Goal: Task Accomplishment & Management: Manage account settings

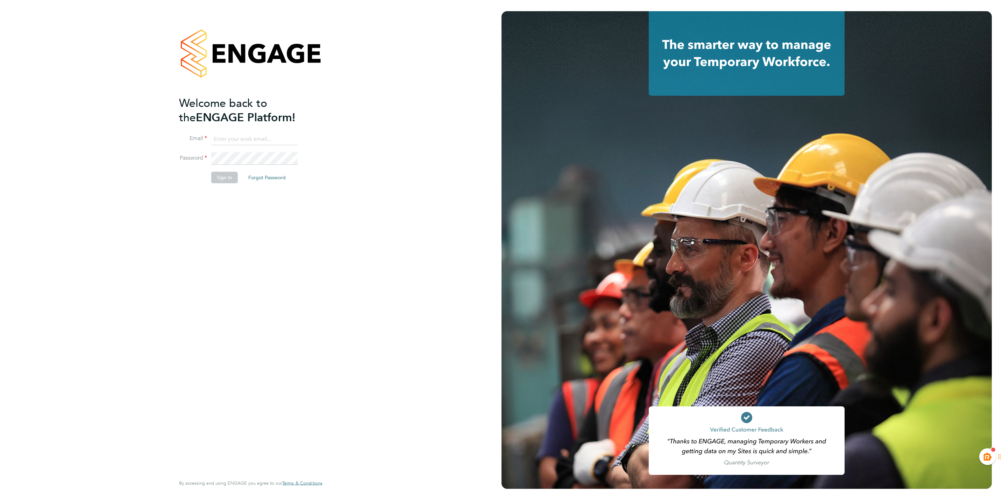
type input "kiera.troutt@buildrec.com"
click at [220, 181] on button "Sign In" at bounding box center [224, 177] width 27 height 11
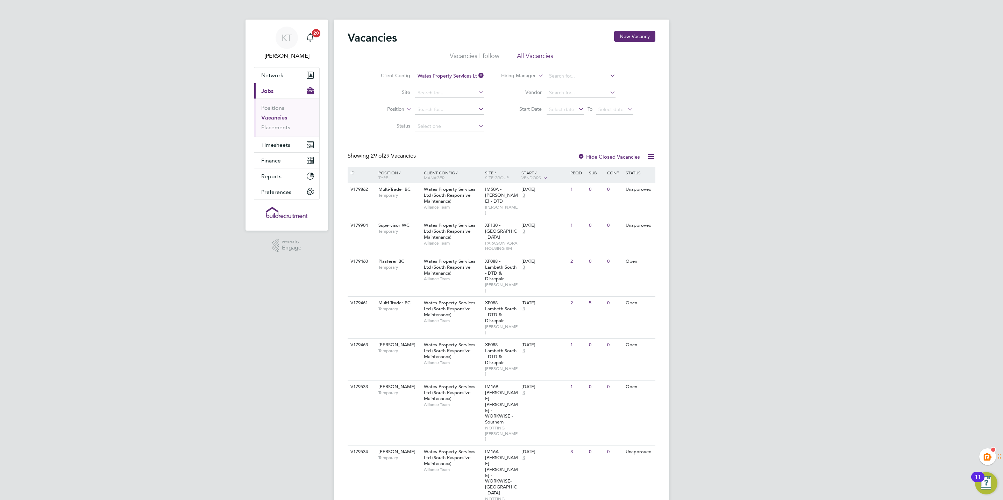
click at [372, 297] on div "V179461" at bounding box center [361, 303] width 24 height 13
drag, startPoint x: 202, startPoint y: 221, endPoint x: 342, endPoint y: 124, distance: 171.1
click at [279, 128] on link "Placements" at bounding box center [275, 127] width 29 height 7
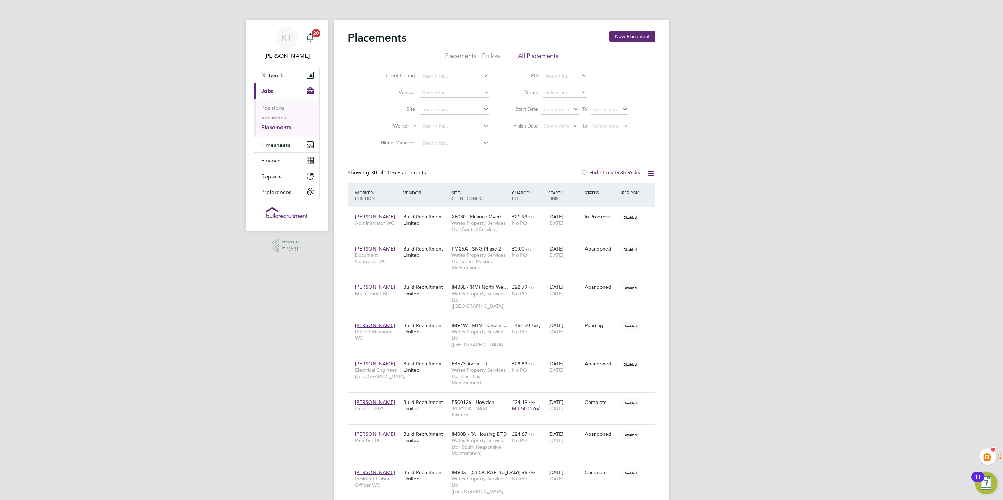
click at [631, 37] on button "New Placement" at bounding box center [632, 36] width 46 height 11
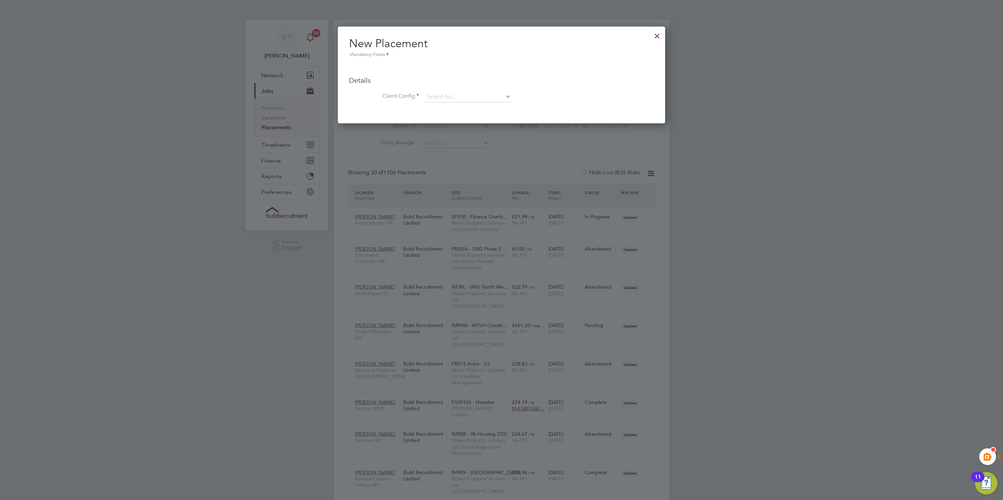
click at [657, 35] on div at bounding box center [657, 34] width 13 height 13
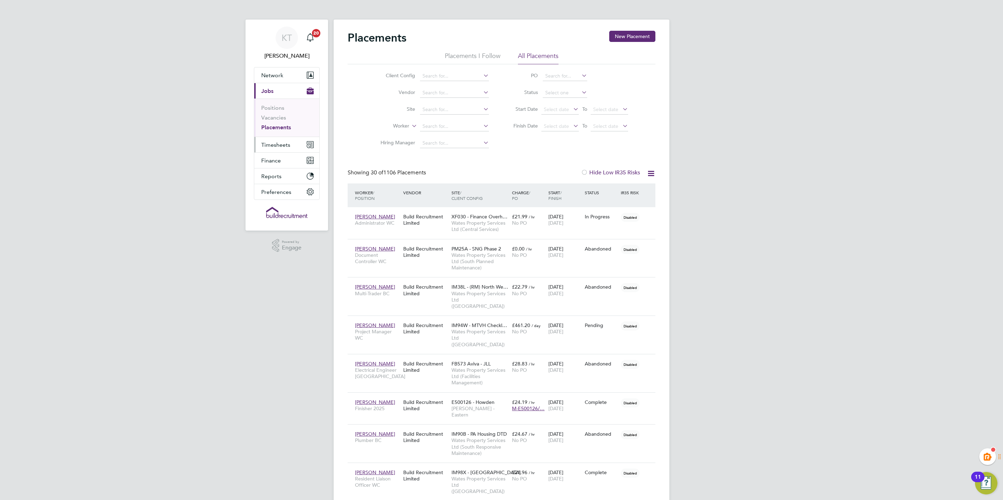
click at [284, 148] on span "Timesheets" at bounding box center [275, 145] width 29 height 7
click at [430, 127] on input at bounding box center [454, 127] width 69 height 10
click at [469, 135] on li "[PERSON_NAME]" at bounding box center [467, 136] width 94 height 9
type input "[PERSON_NAME]"
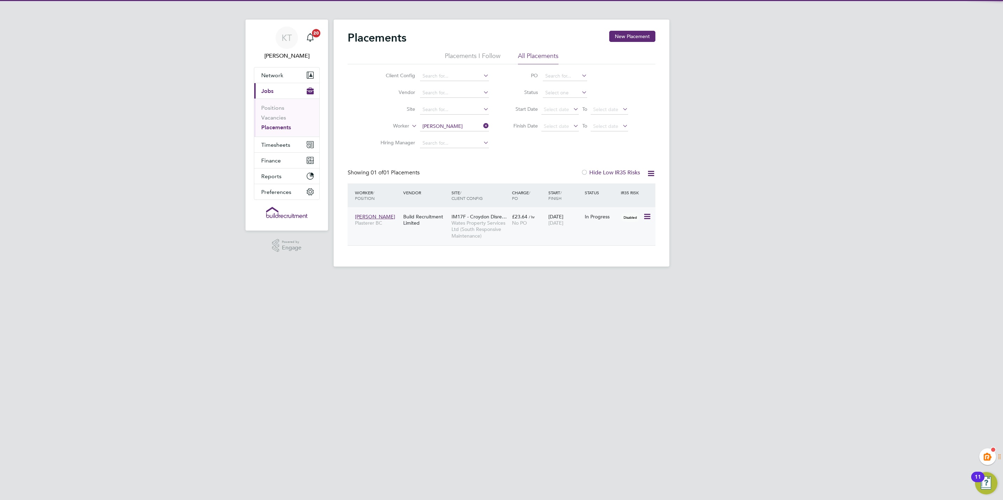
click at [414, 219] on div "Build Recruitment Limited" at bounding box center [425, 220] width 48 height 20
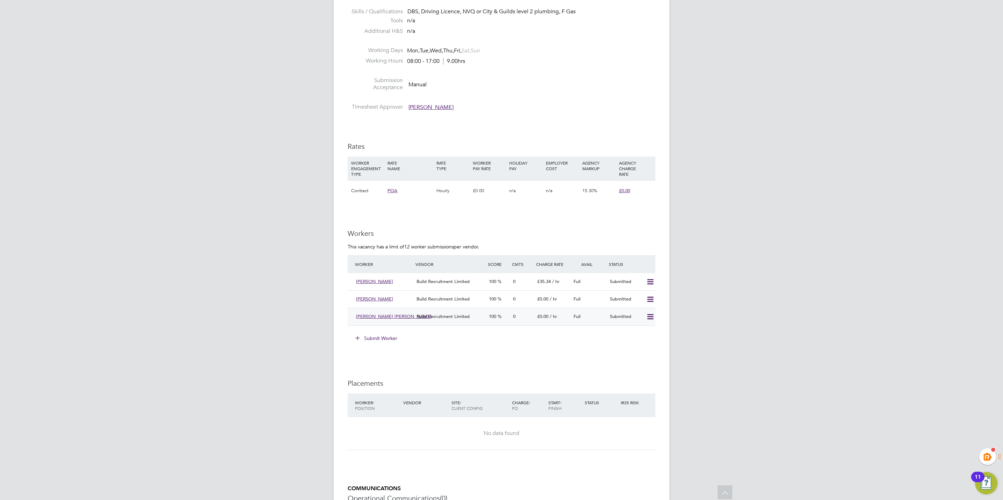
click at [561, 315] on div "£0.00 / hr" at bounding box center [552, 317] width 36 height 12
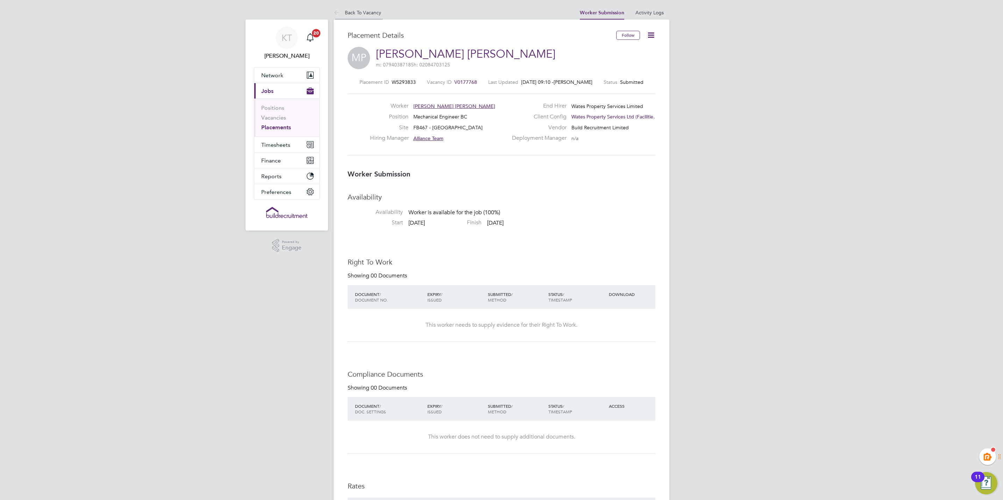
drag, startPoint x: 353, startPoint y: 10, endPoint x: 354, endPoint y: 15, distance: 4.3
click at [353, 11] on link "Back To Vacancy" at bounding box center [358, 12] width 48 height 6
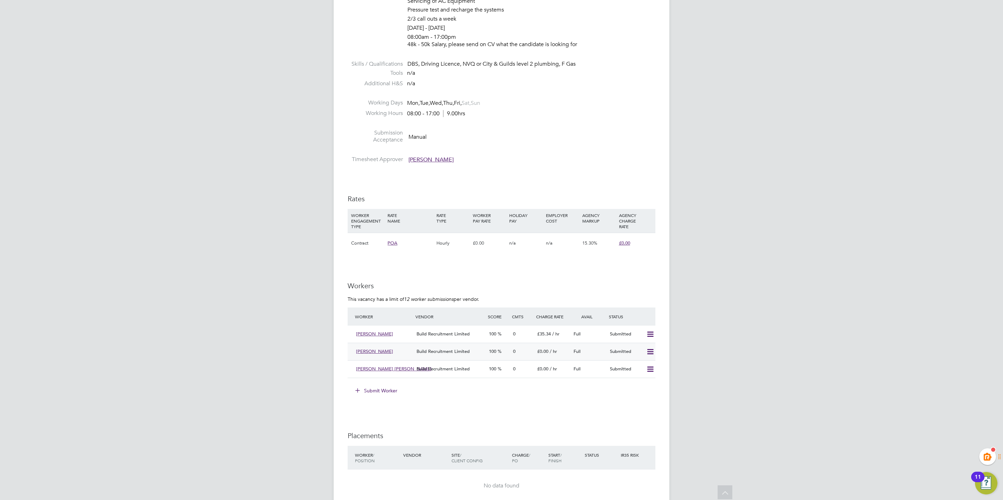
click at [607, 352] on div "Submitted" at bounding box center [625, 352] width 36 height 12
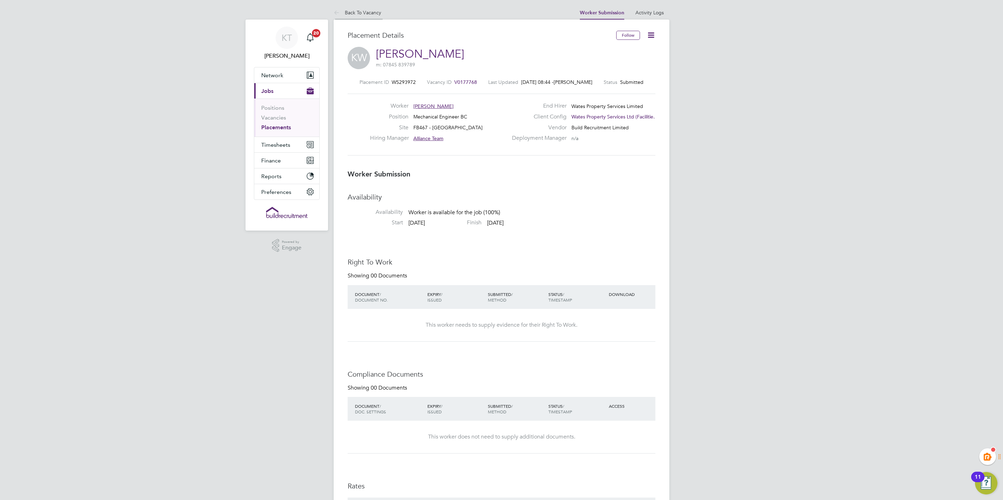
click at [352, 13] on link "Back To Vacancy" at bounding box center [358, 12] width 48 height 6
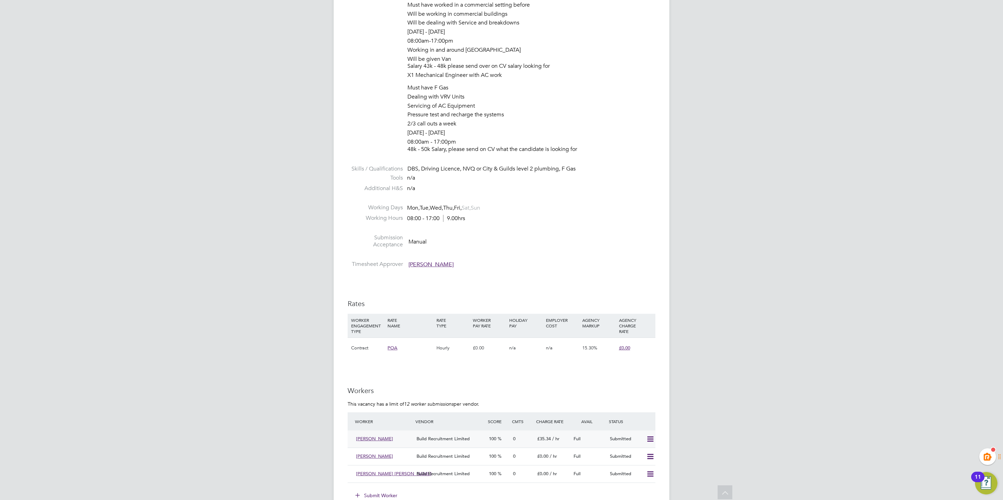
click at [539, 446] on div "Gustavo Klemp Correa Build Recruitment Limited 100 0 £35.34 / hr Full Submitted" at bounding box center [502, 439] width 308 height 17
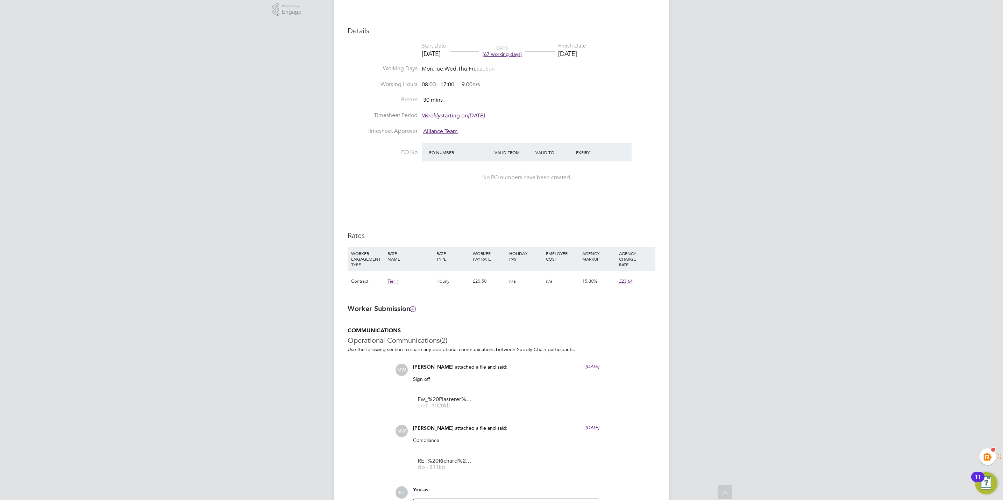
scroll to position [157, 0]
